Goal: Task Accomplishment & Management: Use online tool/utility

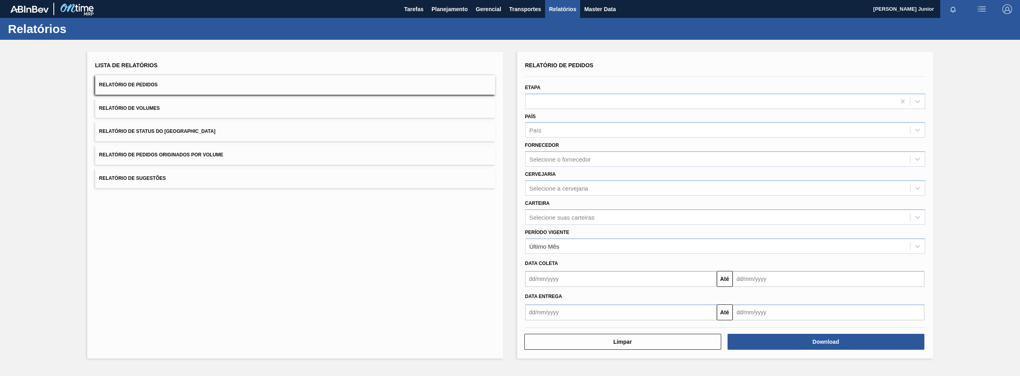
click at [230, 146] on button "Relatório de Pedidos Originados por Volume" at bounding box center [295, 155] width 400 height 20
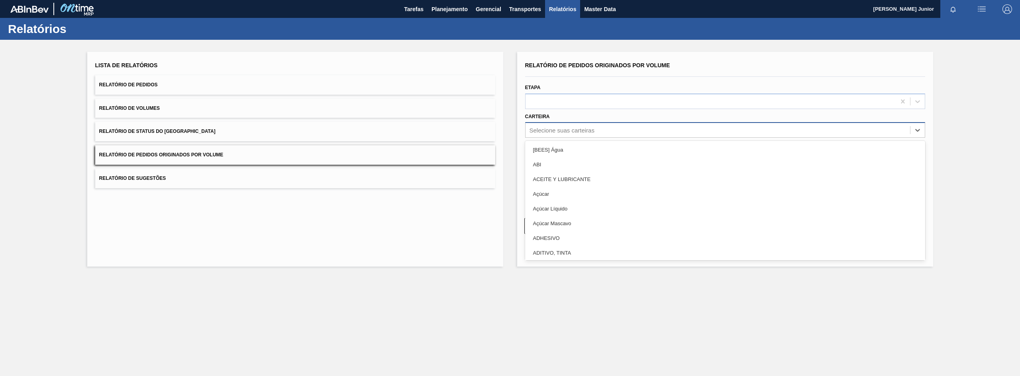
click at [560, 131] on div "Selecione suas carteiras" at bounding box center [561, 130] width 65 height 7
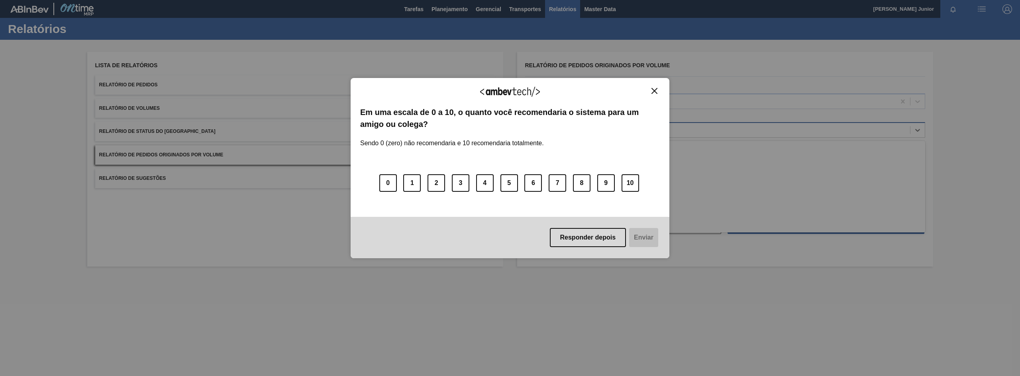
type input "gar"
click at [658, 90] on button "Close" at bounding box center [654, 91] width 11 height 7
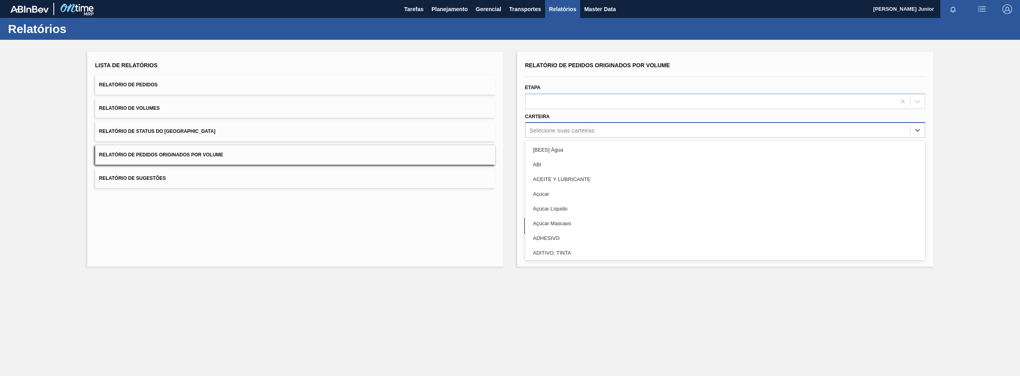
click at [564, 125] on div "Selecione suas carteiras" at bounding box center [717, 131] width 384 height 12
type input "[PERSON_NAME]"
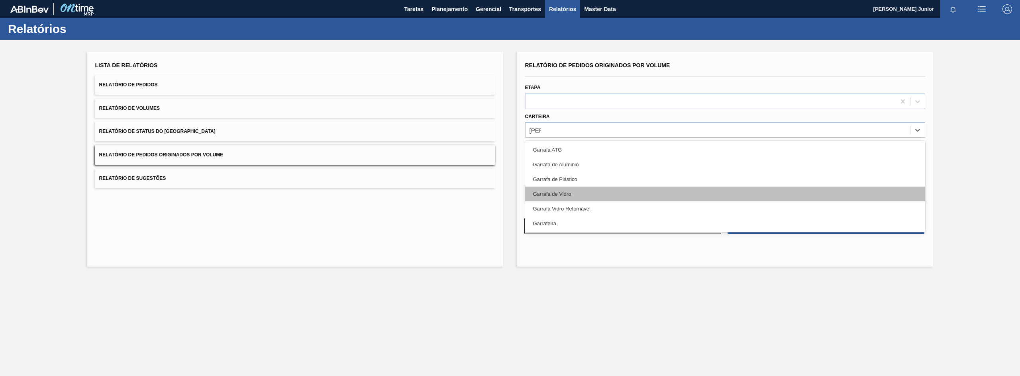
click at [567, 194] on div "Garrafa de Vidro" at bounding box center [725, 194] width 400 height 15
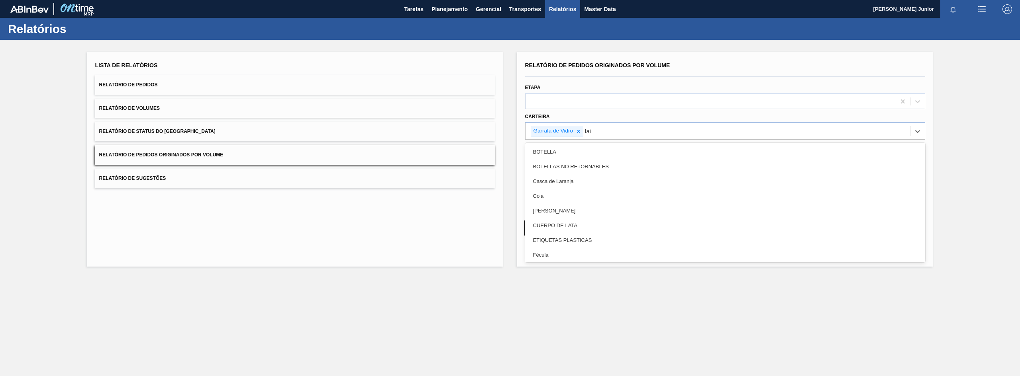
type input "lata"
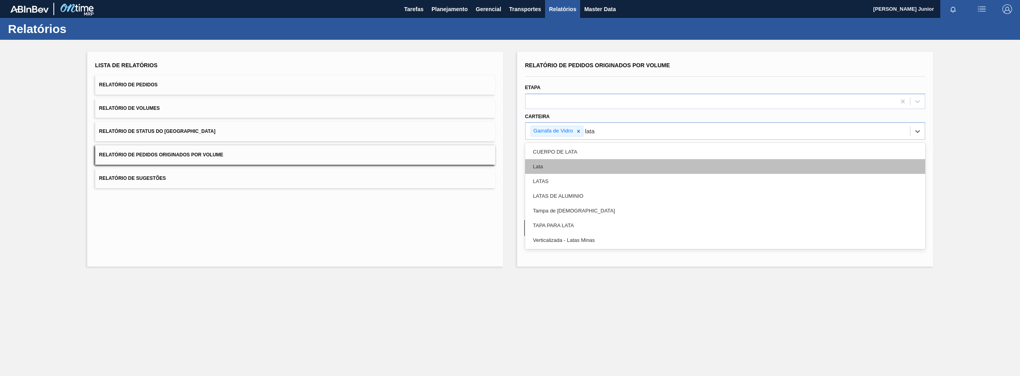
click at [568, 164] on div "Lata" at bounding box center [725, 166] width 400 height 15
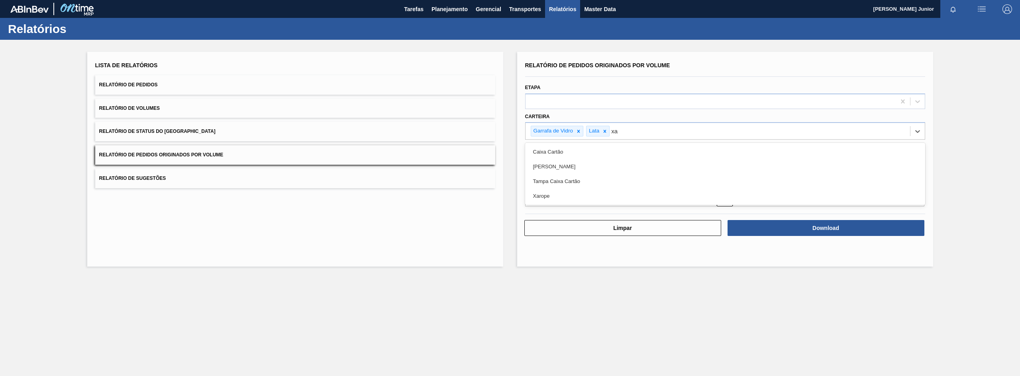
type input "xar"
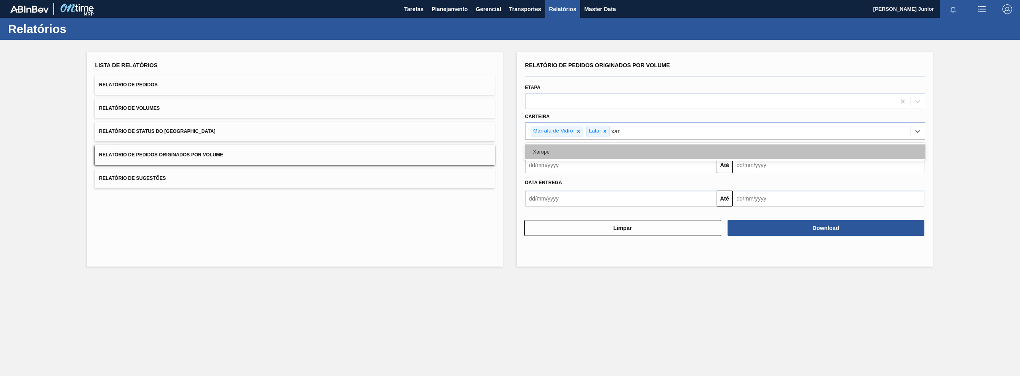
click at [583, 153] on div "Xarope" at bounding box center [725, 152] width 400 height 15
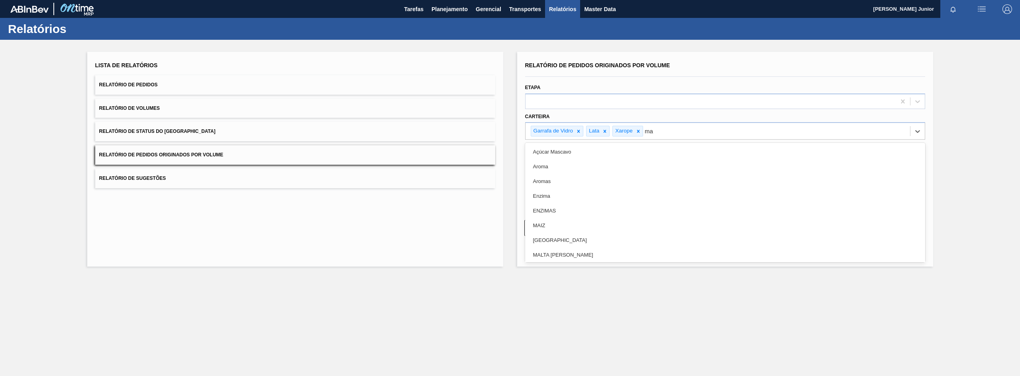
type input "mal"
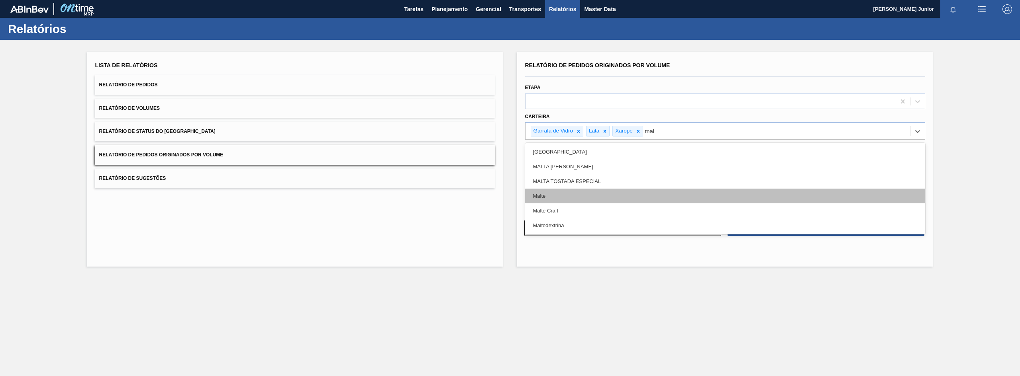
click at [592, 194] on div "Malte" at bounding box center [725, 196] width 400 height 15
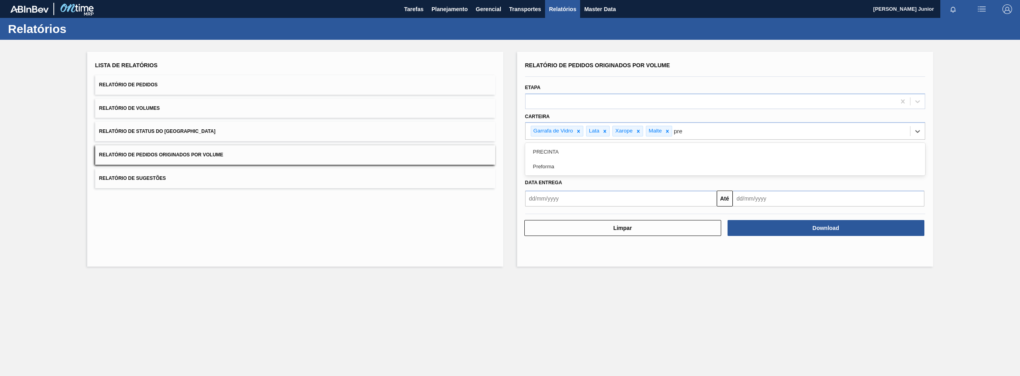
type input "pref"
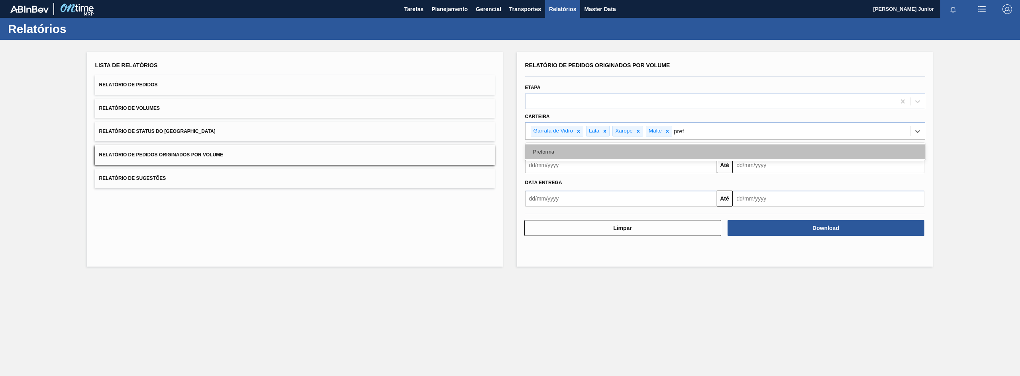
click at [577, 154] on div "Preforma" at bounding box center [725, 152] width 400 height 15
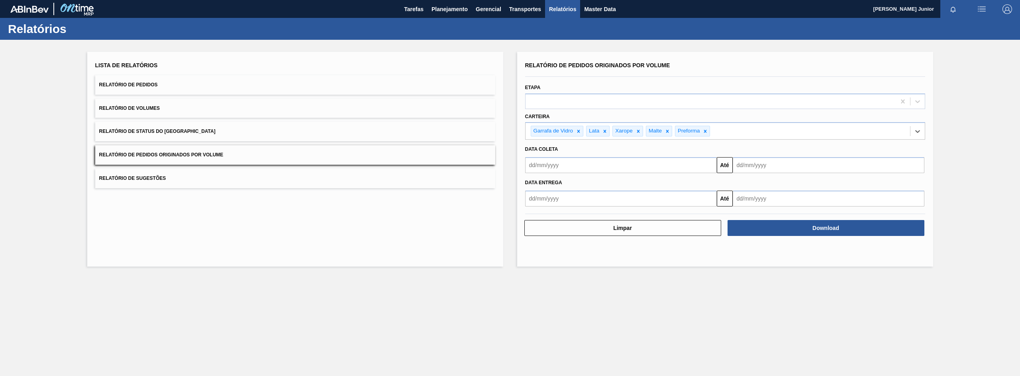
type input "a"
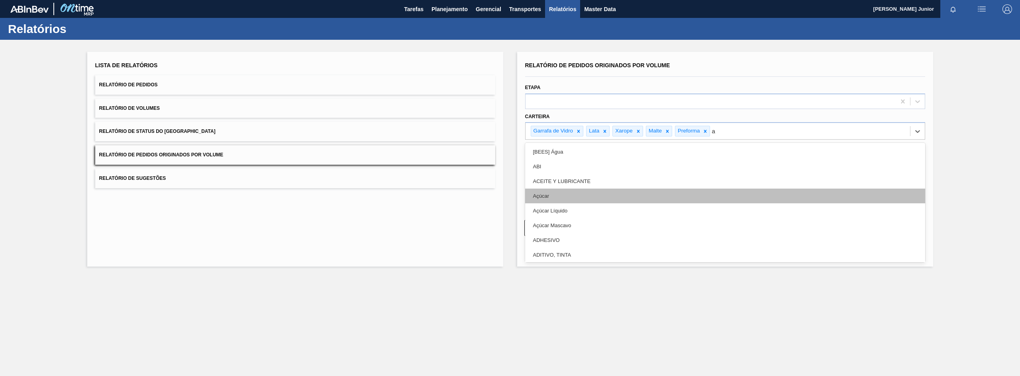
click at [561, 196] on div "Açúcar" at bounding box center [725, 196] width 400 height 15
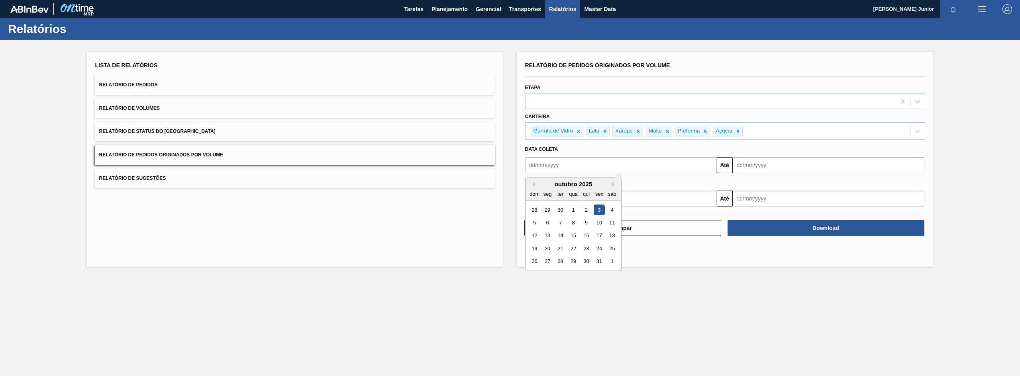
click at [558, 168] on input "text" at bounding box center [621, 165] width 192 height 16
click at [535, 184] on button "Previous Month" at bounding box center [532, 185] width 6 height 6
click at [535, 183] on div "setembro 2025" at bounding box center [573, 184] width 96 height 7
click at [535, 183] on div "agosto 2025" at bounding box center [573, 184] width 96 height 7
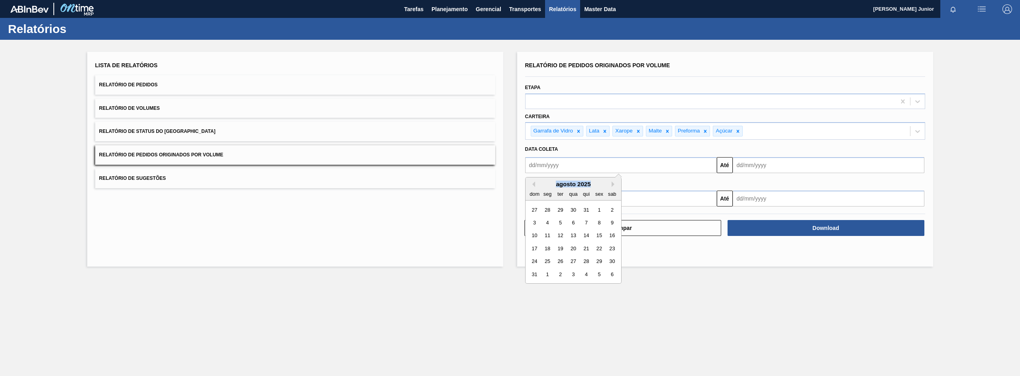
click at [535, 183] on div "agosto 2025" at bounding box center [573, 184] width 96 height 7
click at [533, 184] on button "Previous Month" at bounding box center [532, 185] width 6 height 6
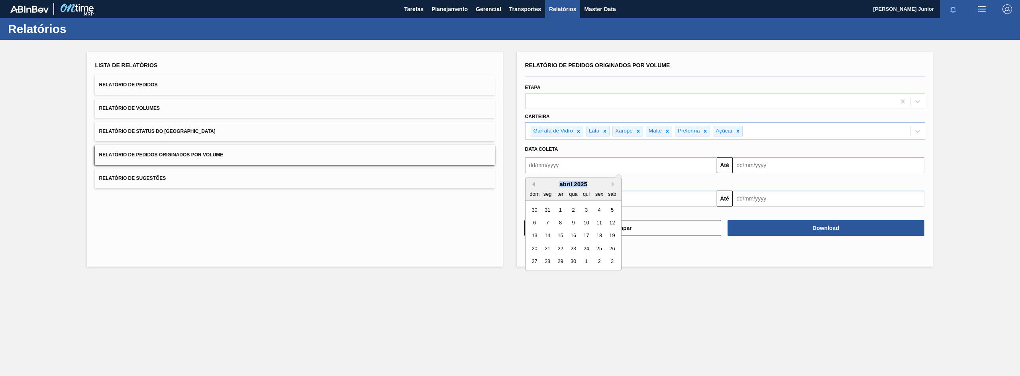
click at [533, 184] on button "Previous Month" at bounding box center [532, 185] width 6 height 6
click at [571, 205] on div "1" at bounding box center [573, 210] width 11 height 11
type input "[DATE]"
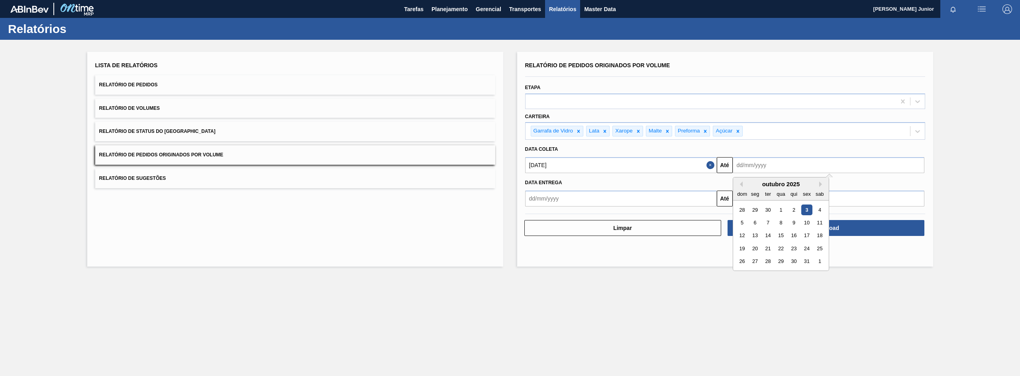
click at [760, 159] on input "text" at bounding box center [829, 165] width 192 height 16
click at [793, 213] on div "2" at bounding box center [793, 210] width 11 height 11
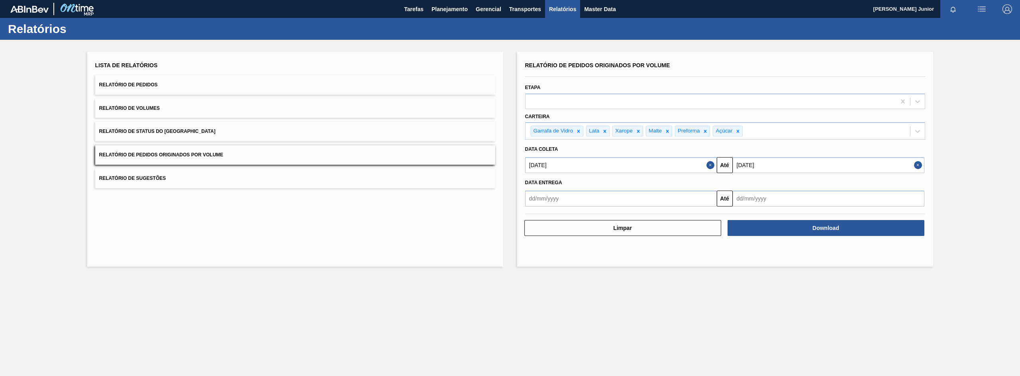
type input "[DATE]"
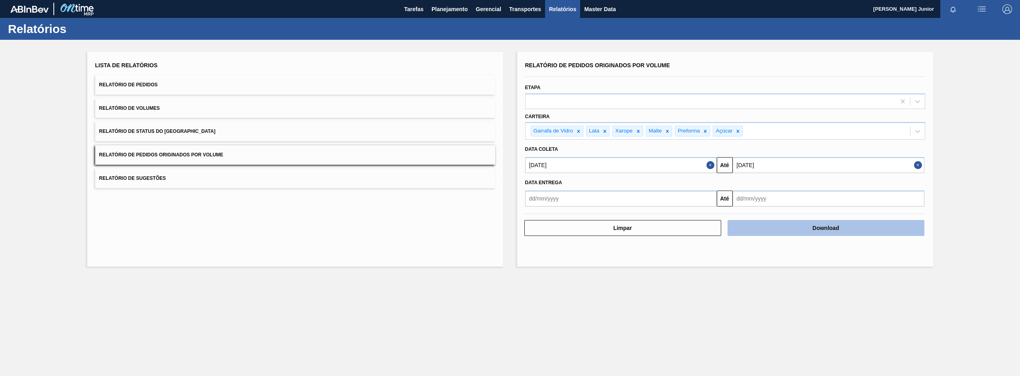
click at [821, 230] on button "Download" at bounding box center [825, 228] width 197 height 16
